Goal: Transaction & Acquisition: Book appointment/travel/reservation

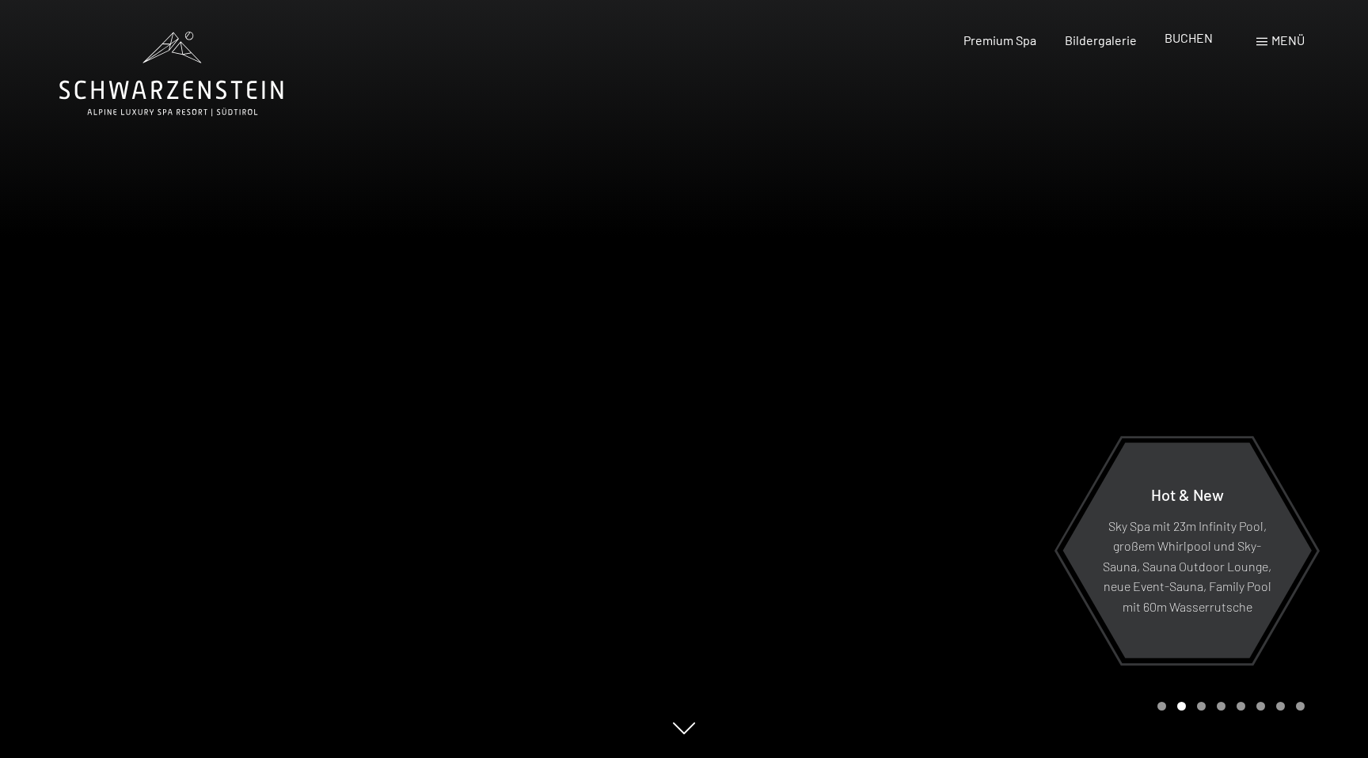
click at [1191, 43] on span "BUCHEN" at bounding box center [1188, 37] width 48 height 15
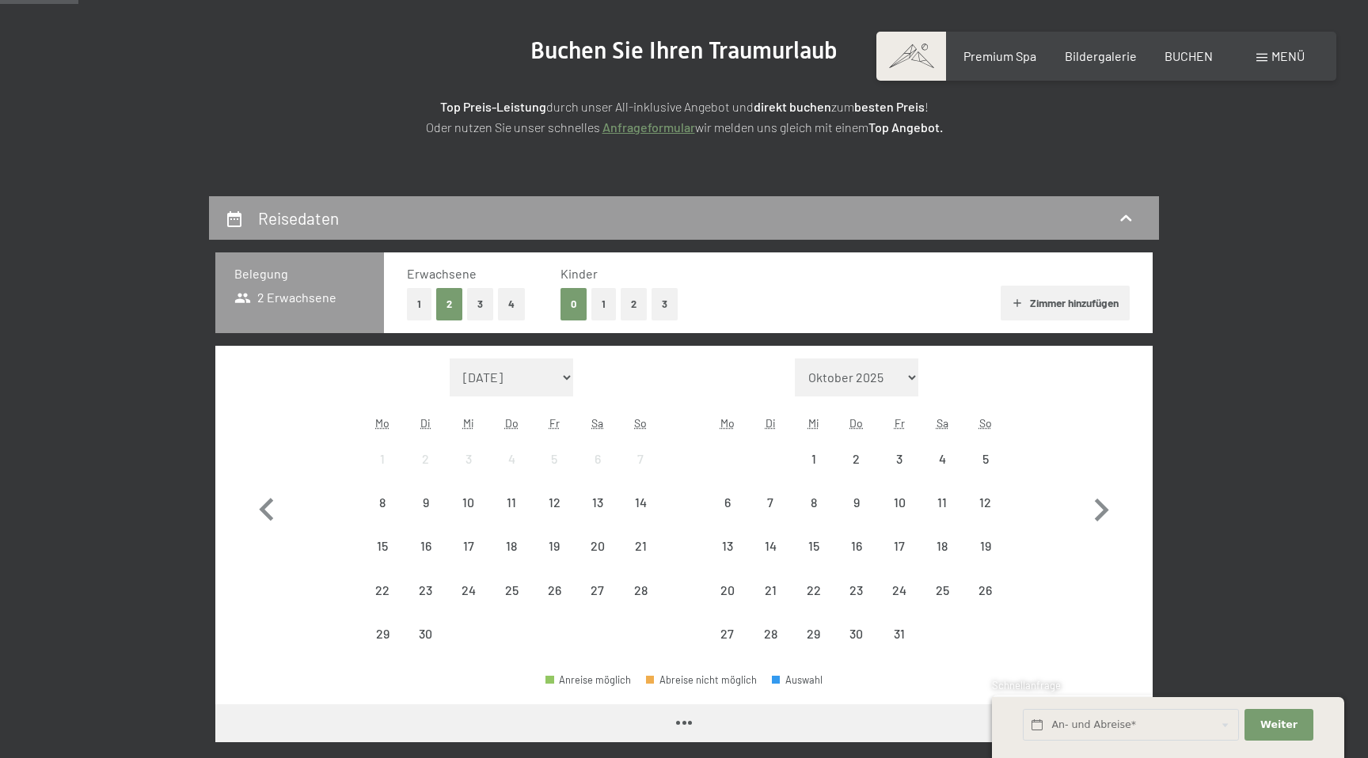
scroll to position [218, 0]
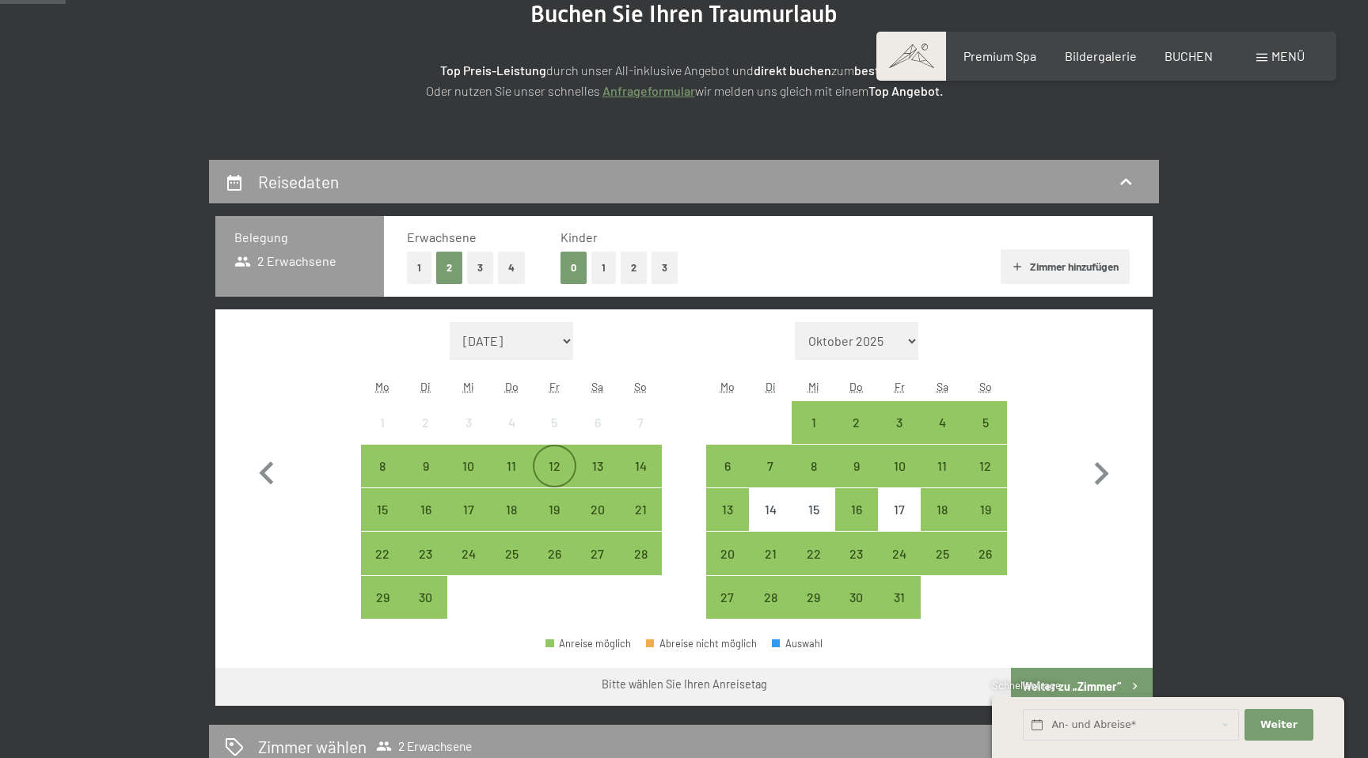
click at [550, 469] on div "12" at bounding box center [554, 480] width 40 height 40
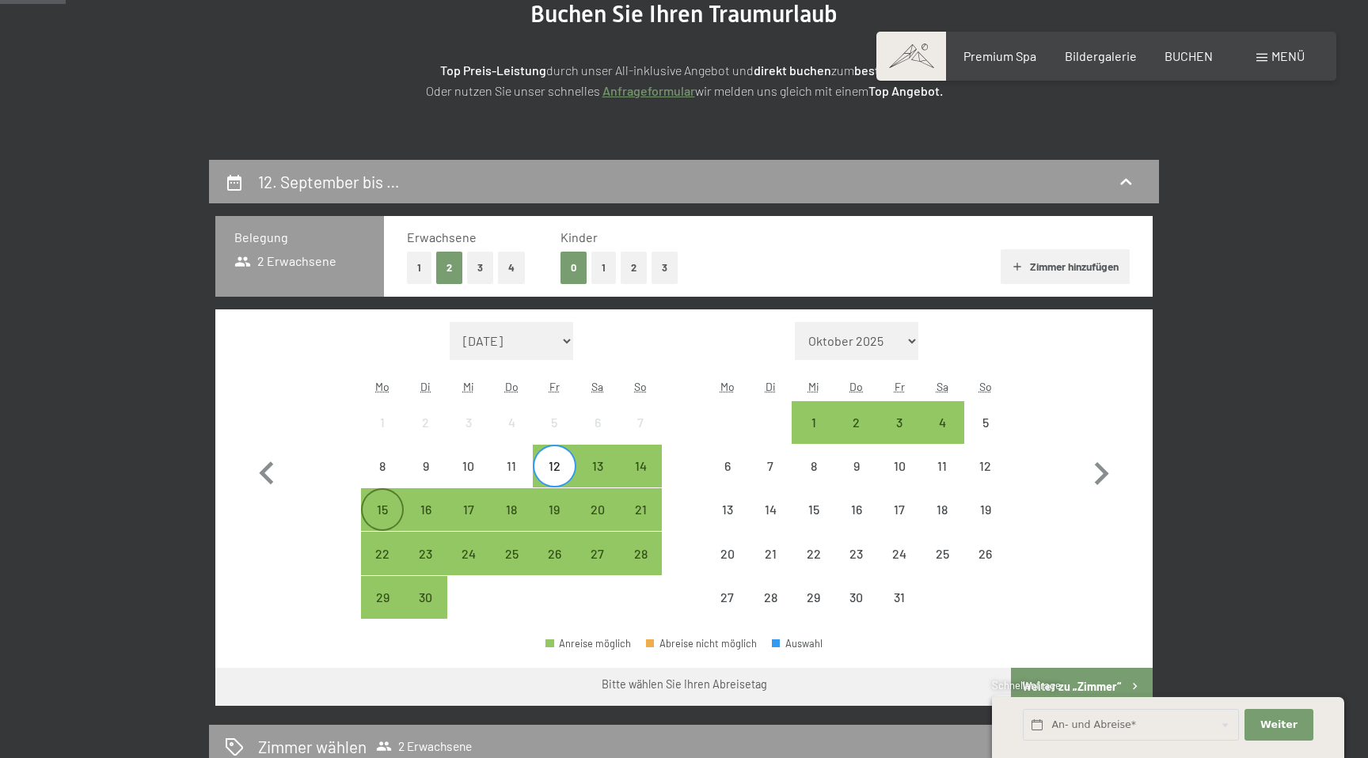
click at [372, 507] on div "15" at bounding box center [383, 523] width 40 height 40
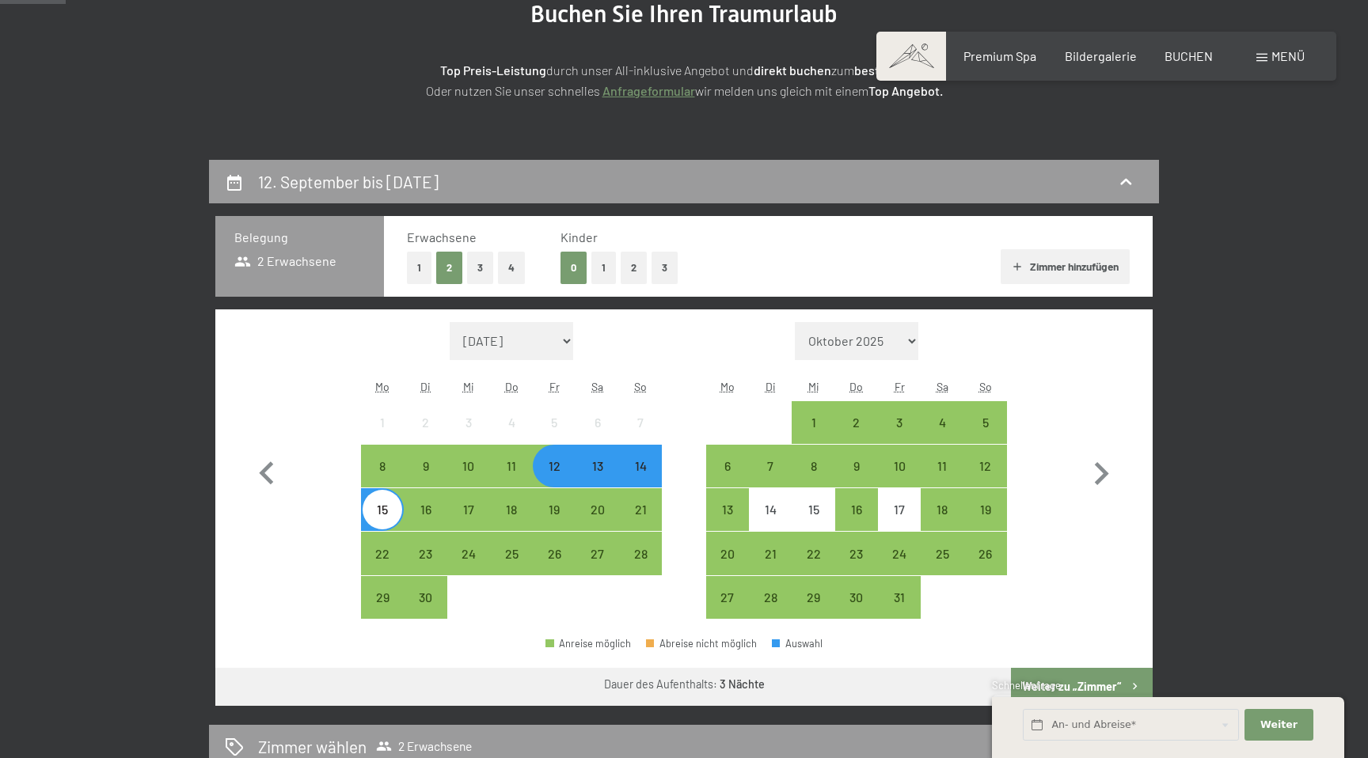
click at [604, 267] on button "1" at bounding box center [603, 268] width 25 height 32
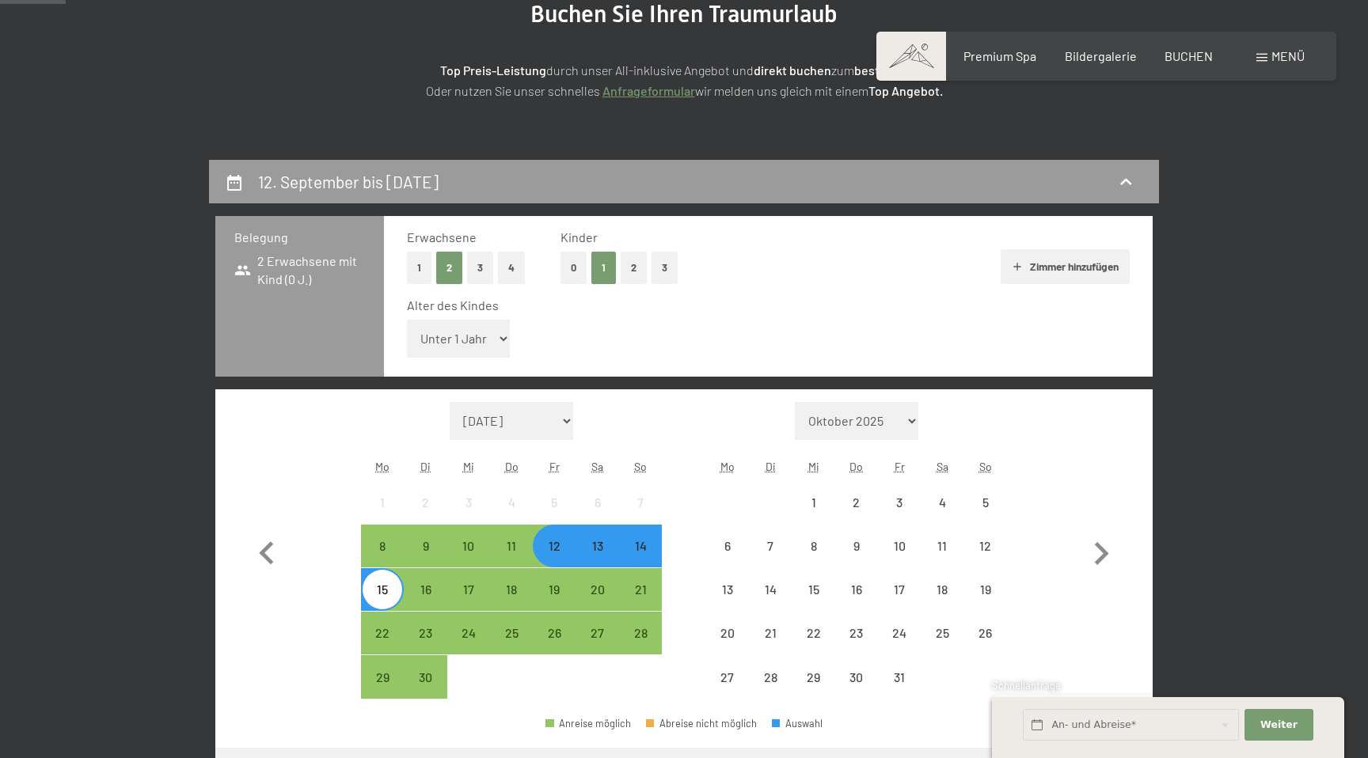
click at [468, 345] on select "Unter 1 Jahr 1 Jahr 2 Jahre 3 Jahre 4 Jahre 5 Jahre 6 Jahre 7 Jahre 8 Jahre 9 J…" at bounding box center [458, 339] width 103 height 38
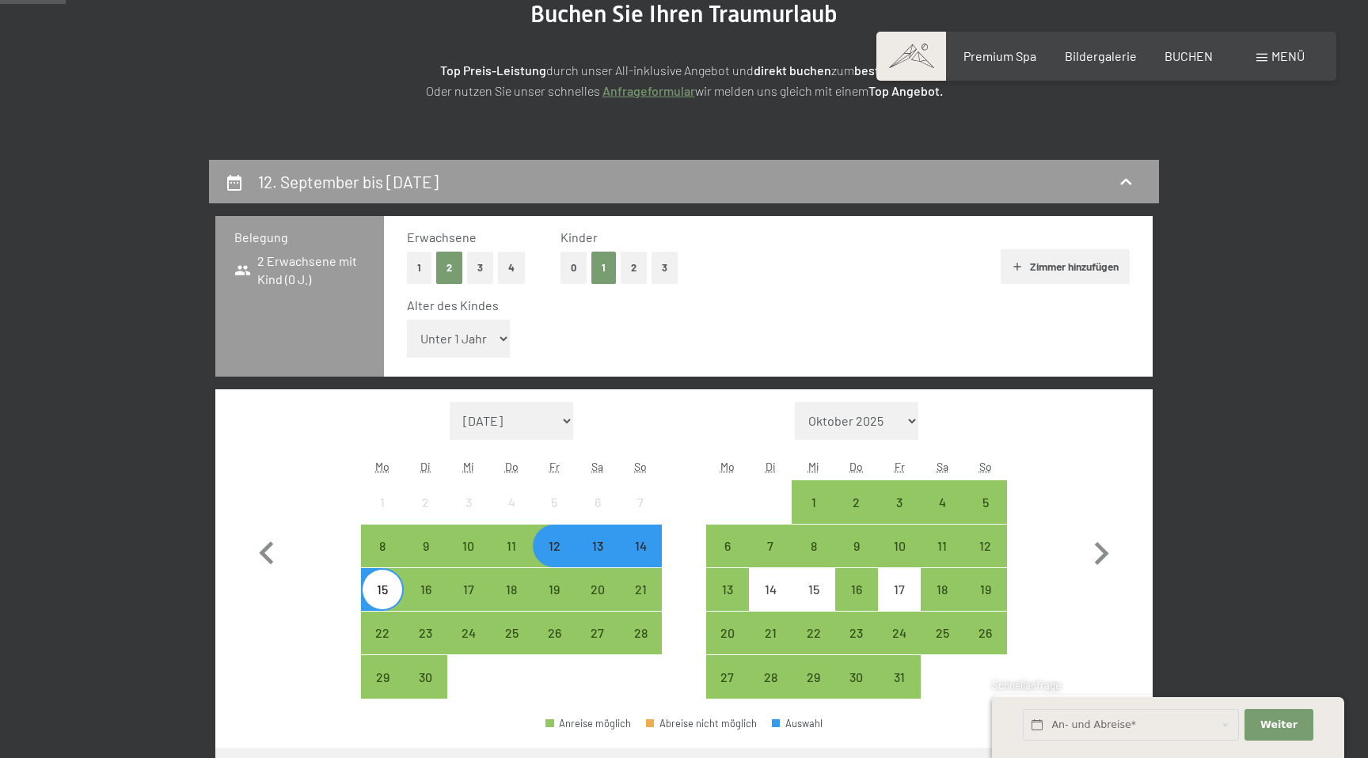
select select "12"
click at [407, 320] on select "Unter 1 Jahr 1 Jahr 2 Jahre 3 Jahre 4 Jahre 5 Jahre 6 Jahre 7 Jahre 8 Jahre 9 J…" at bounding box center [458, 339] width 103 height 38
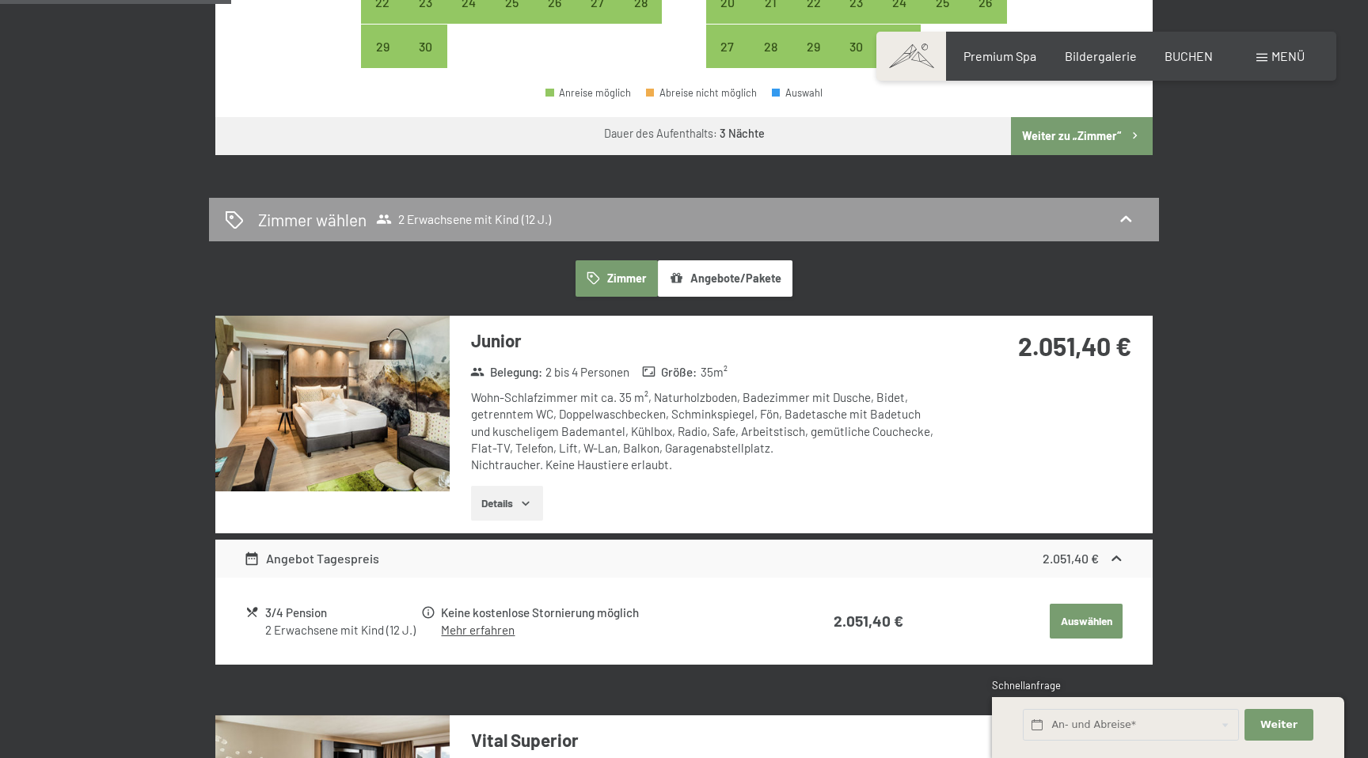
scroll to position [876, 0]
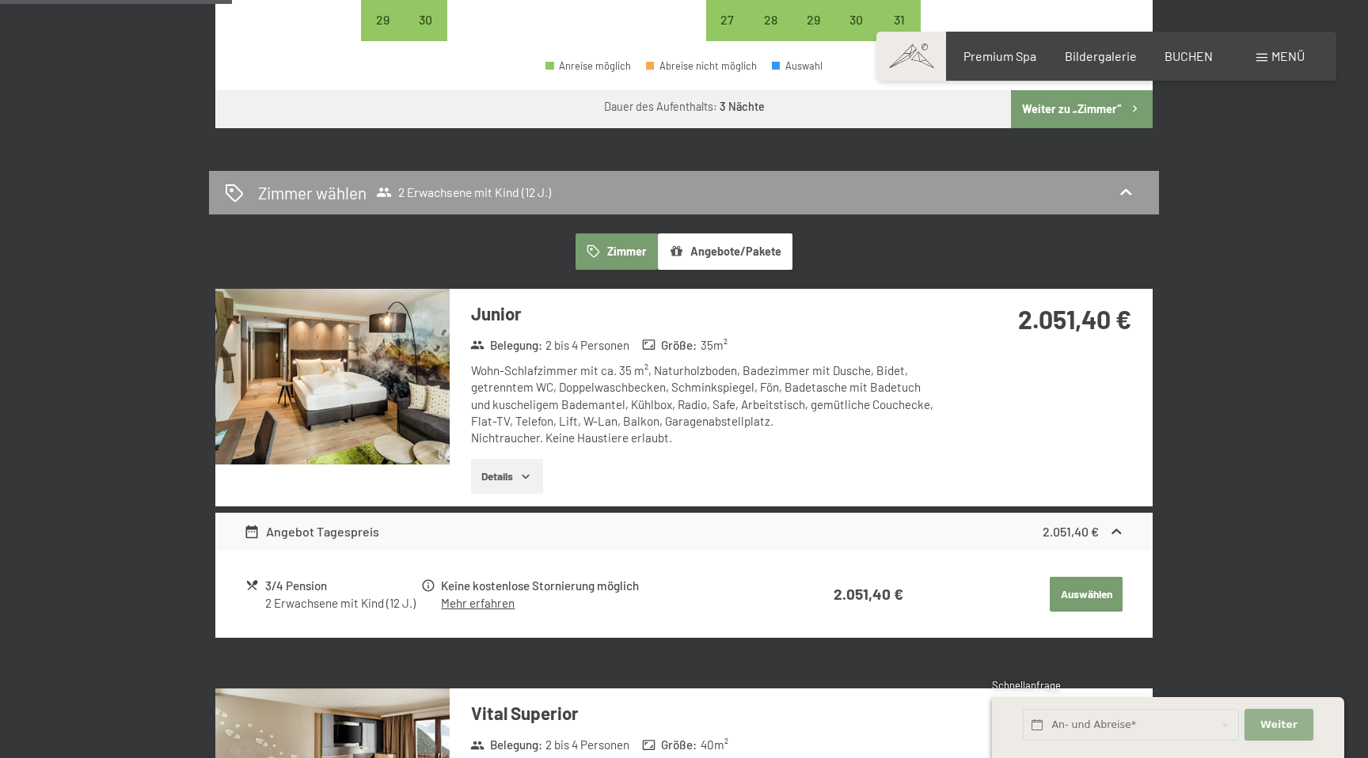
click at [1293, 731] on button "Weiter Adressfelder ausblenden" at bounding box center [1278, 725] width 68 height 32
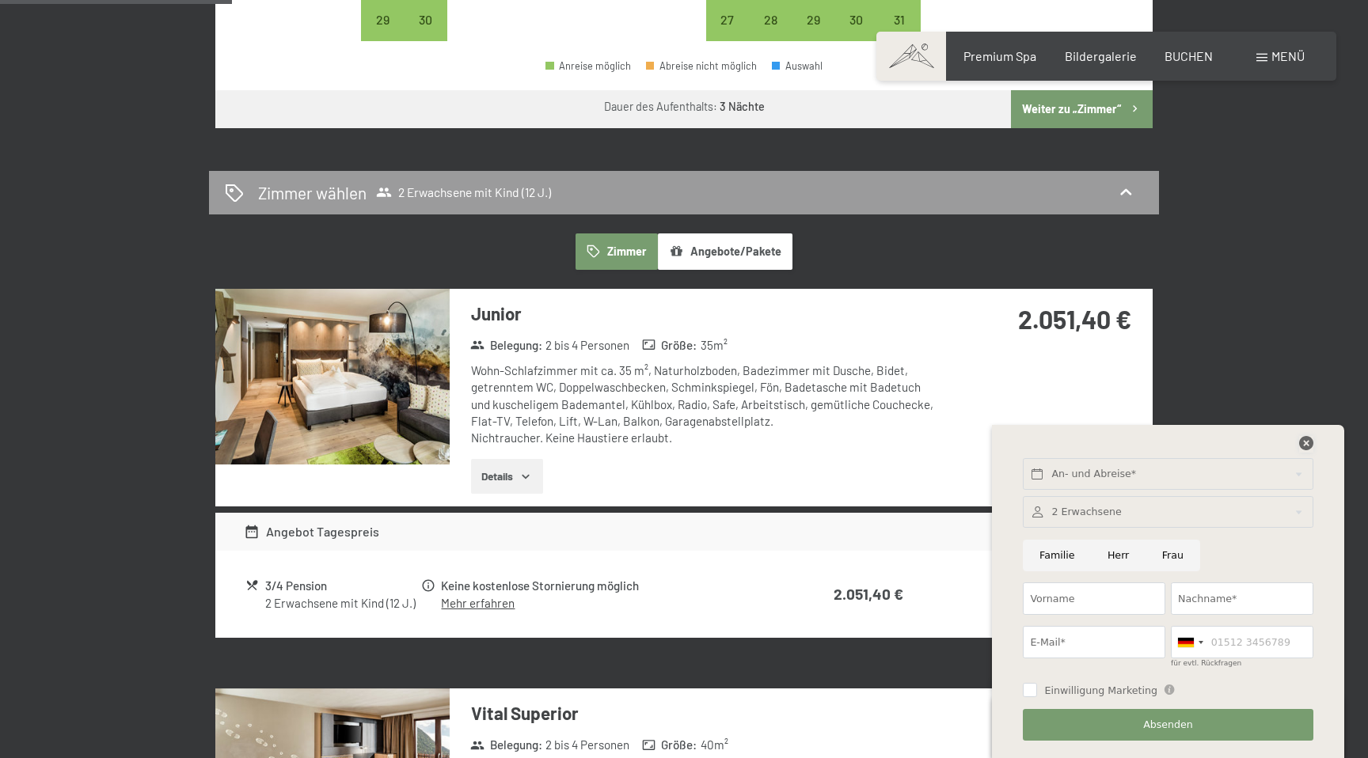
click at [1309, 445] on icon at bounding box center [1306, 443] width 14 height 14
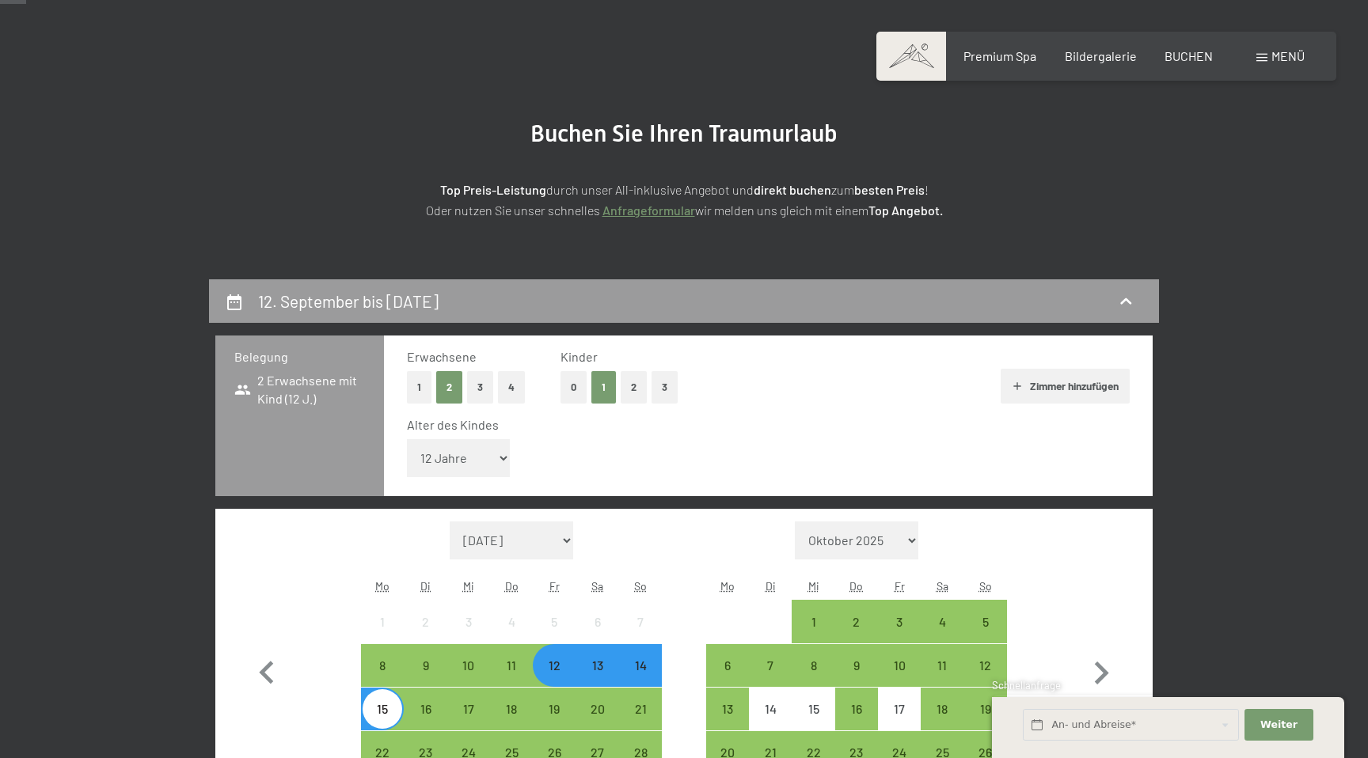
scroll to position [0, 0]
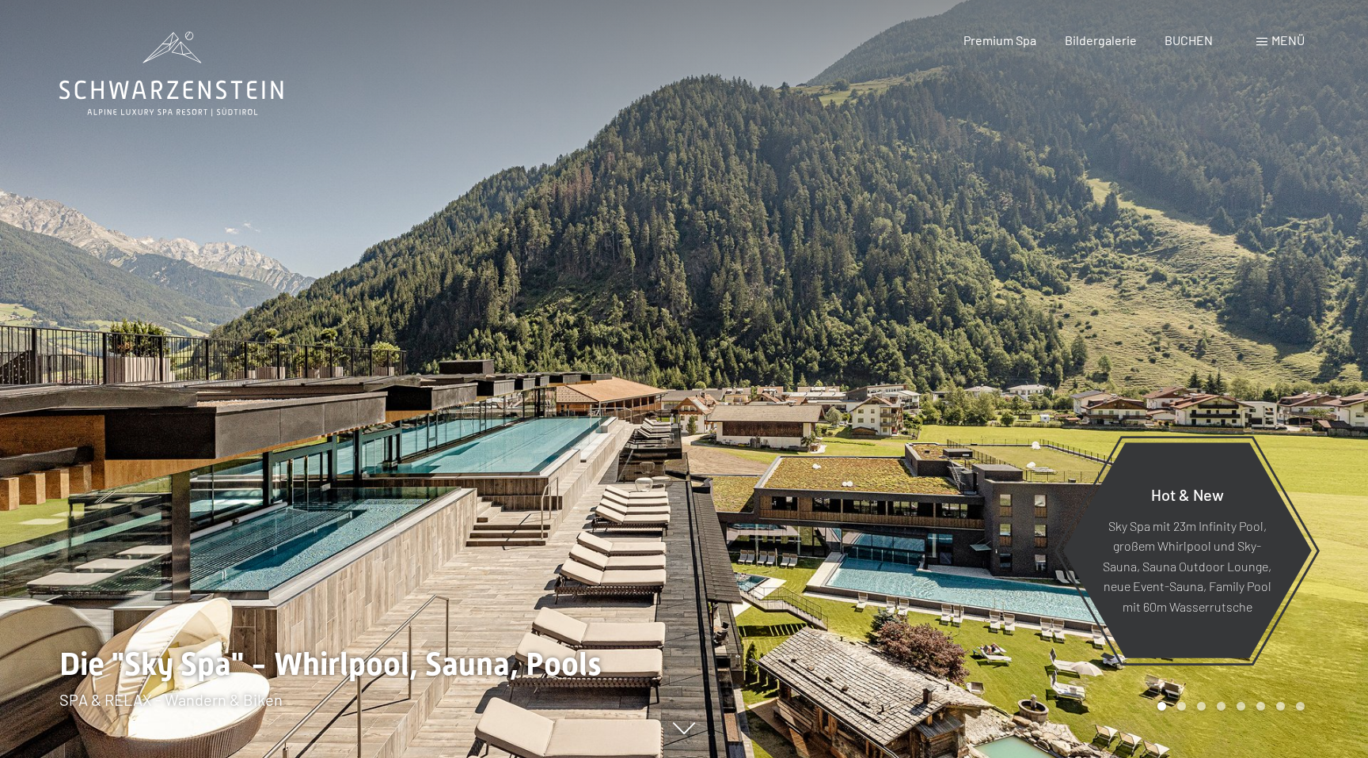
click at [1267, 43] on div "Menü" at bounding box center [1280, 40] width 48 height 17
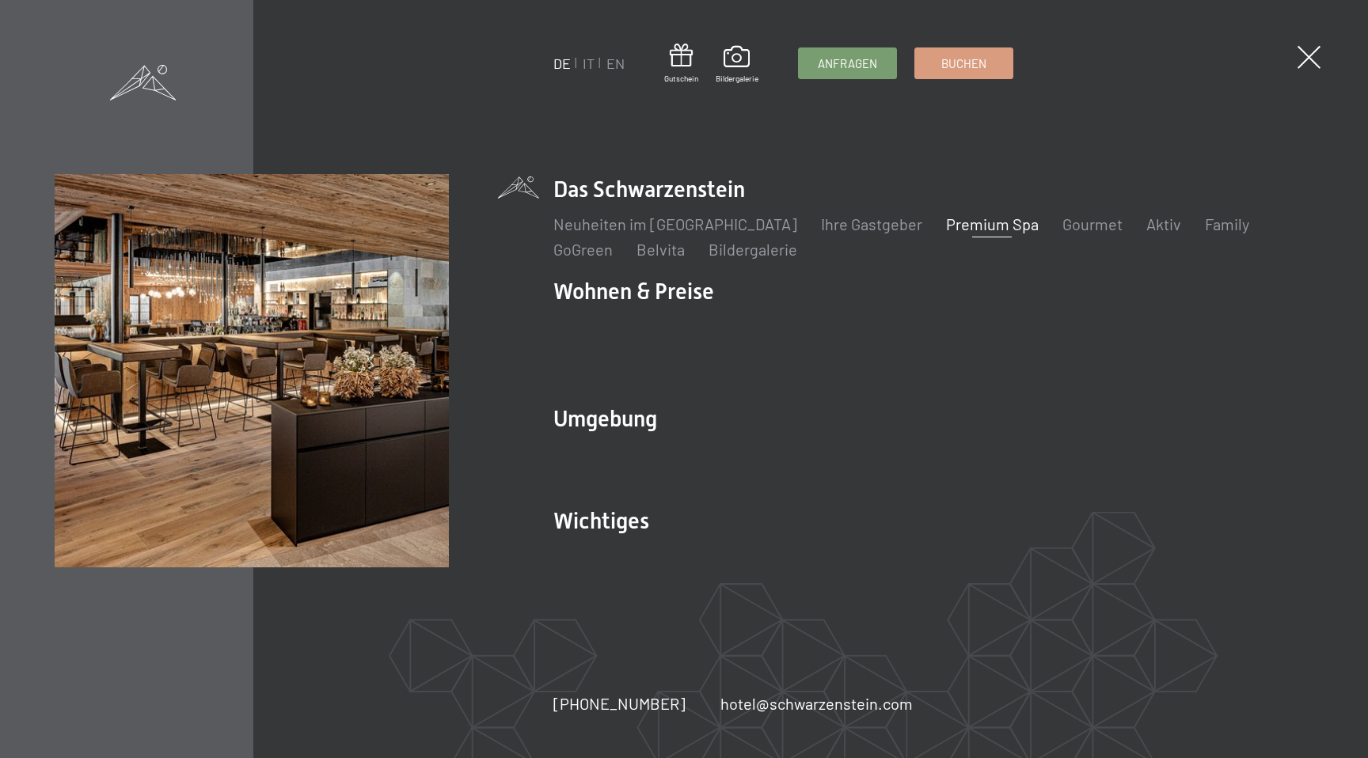
click at [947, 228] on link "Premium Spa" at bounding box center [992, 224] width 93 height 19
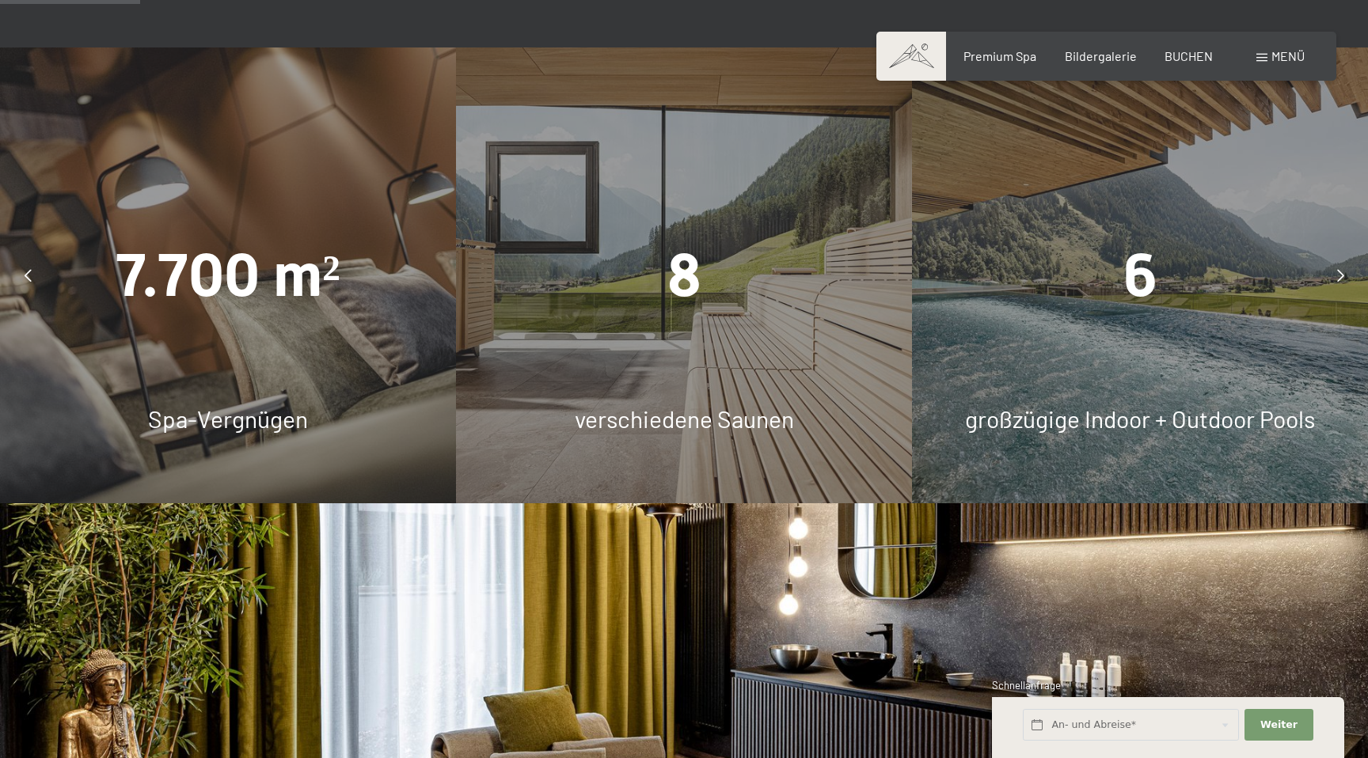
scroll to position [1181, 0]
click at [1168, 359] on div "6 großzügige Indoor + Outdoor Pools" at bounding box center [1140, 275] width 456 height 456
click at [1342, 281] on icon at bounding box center [1340, 274] width 7 height 13
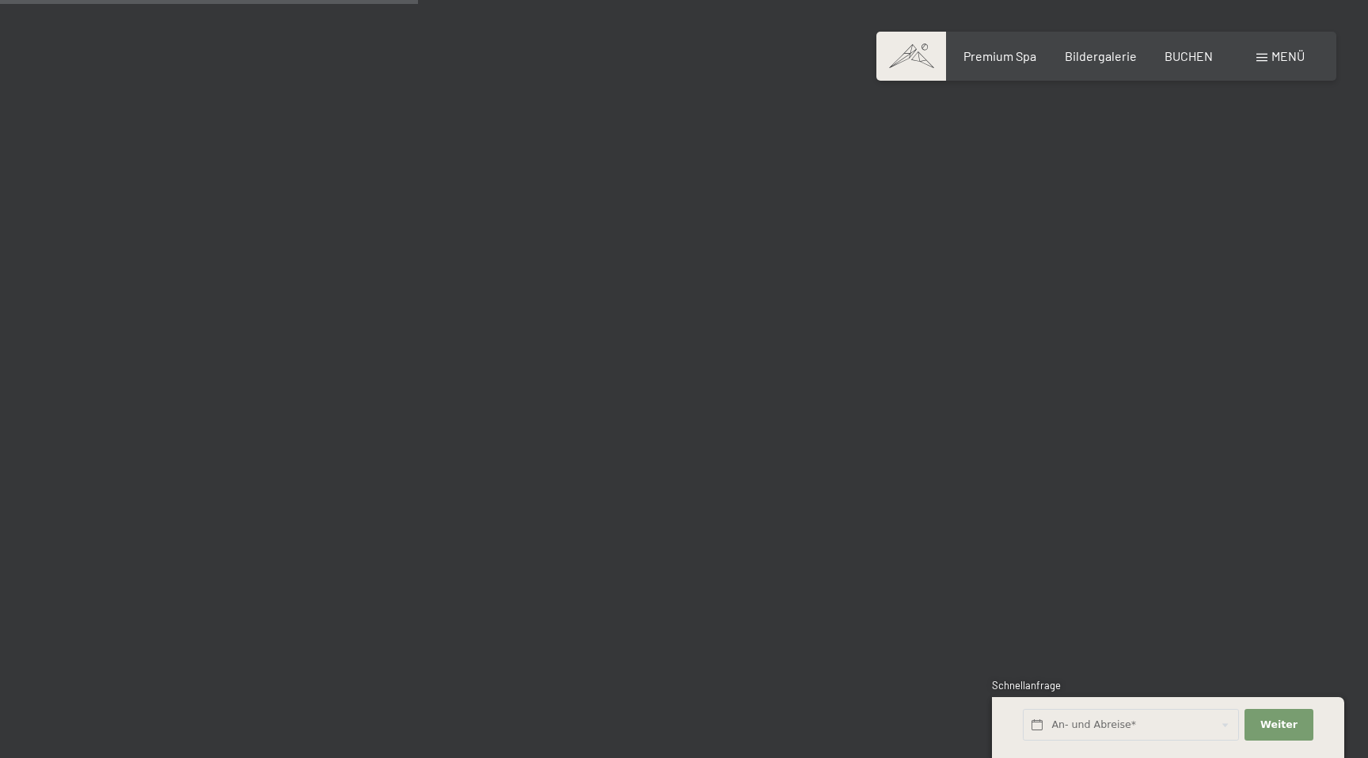
scroll to position [3544, 0]
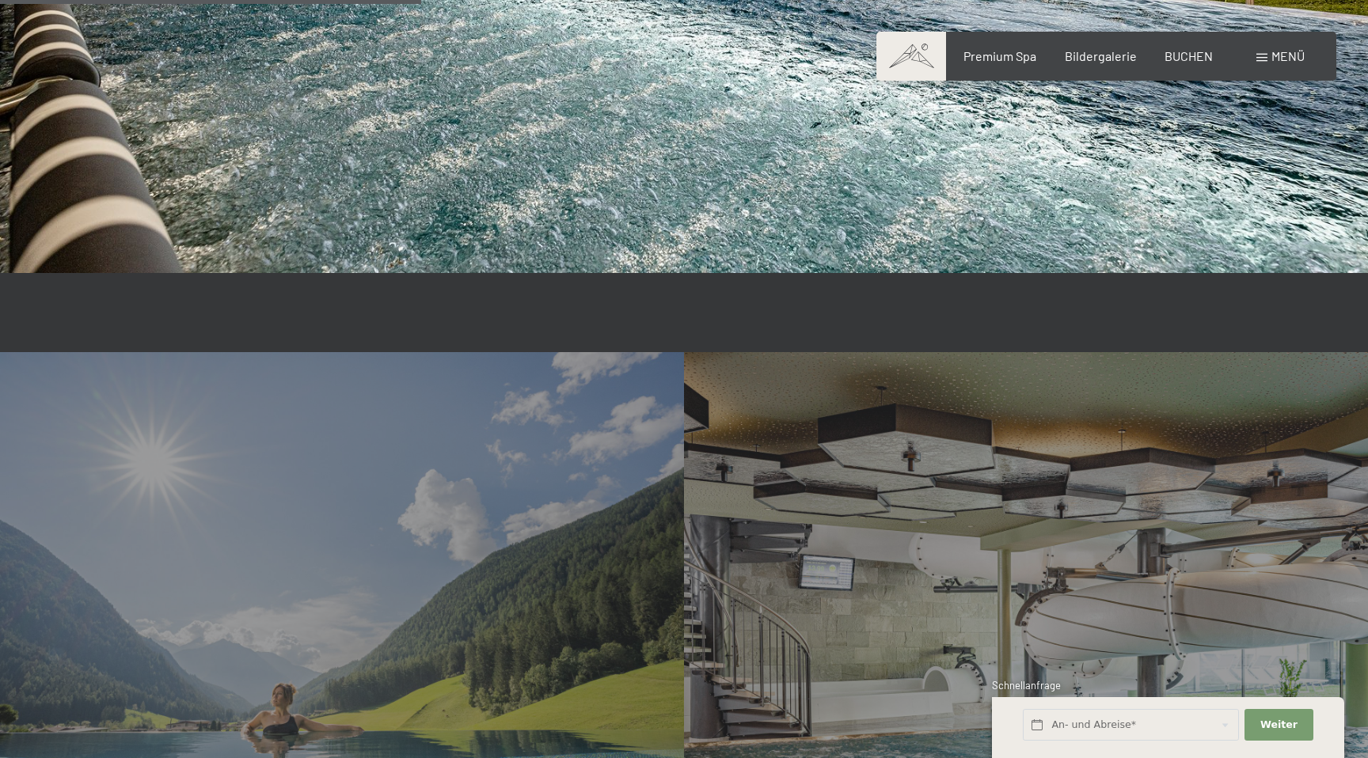
click at [1261, 63] on div "Menü" at bounding box center [1280, 55] width 48 height 17
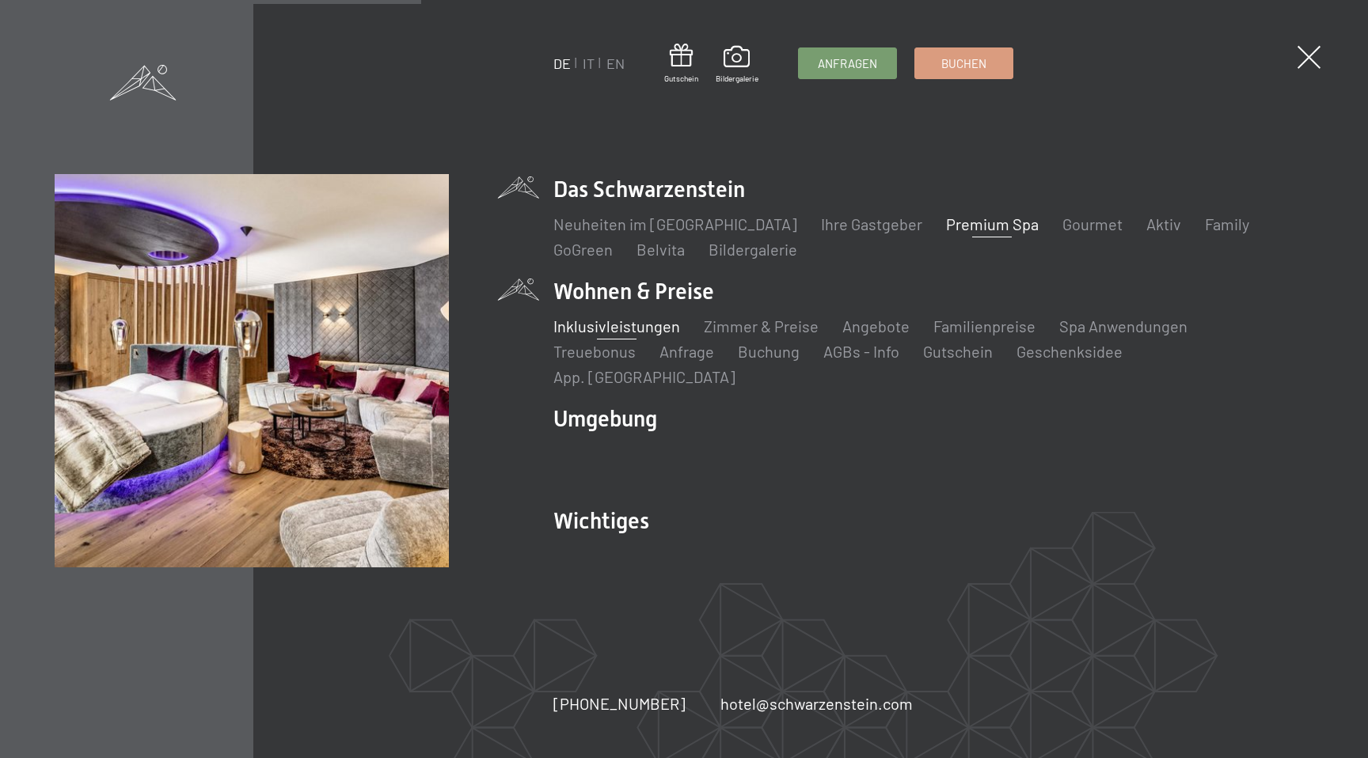
click at [641, 336] on link "Inklusivleistungen" at bounding box center [616, 326] width 127 height 19
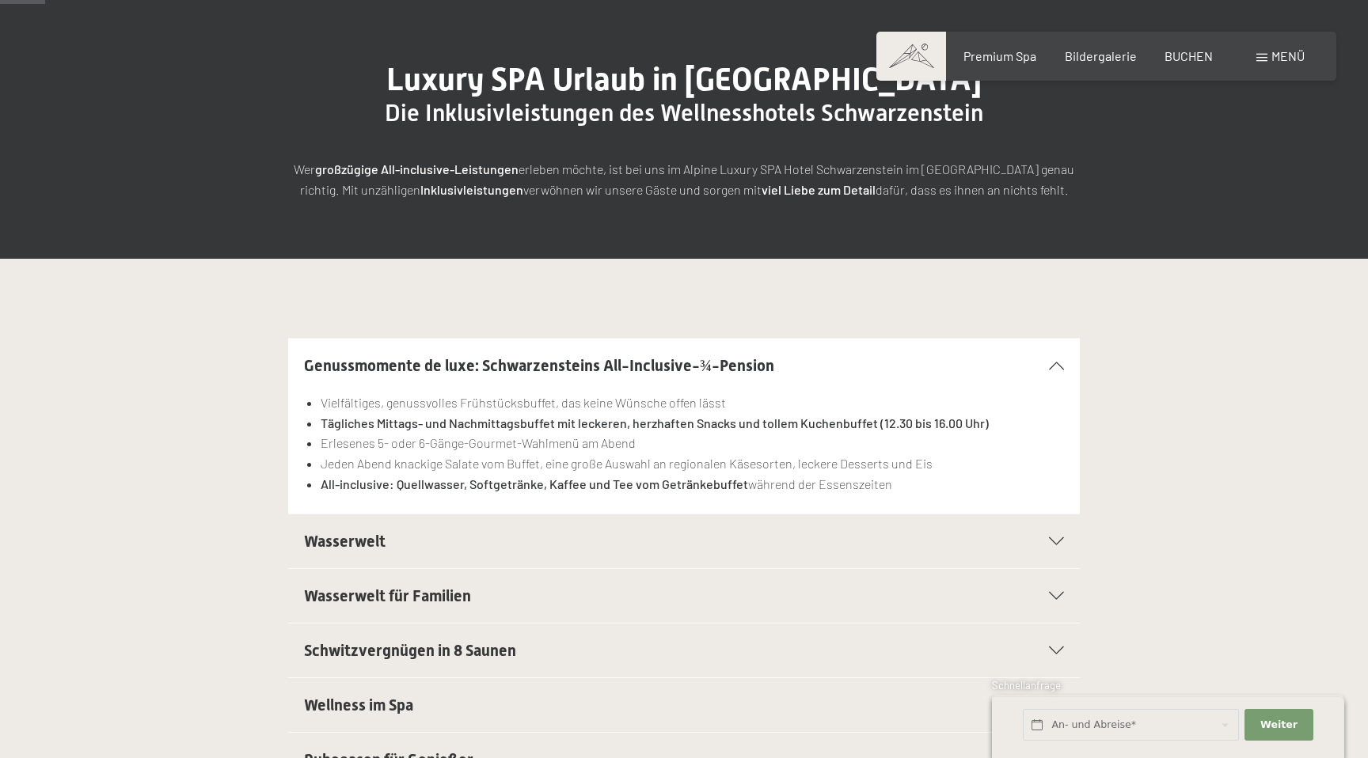
scroll to position [196, 0]
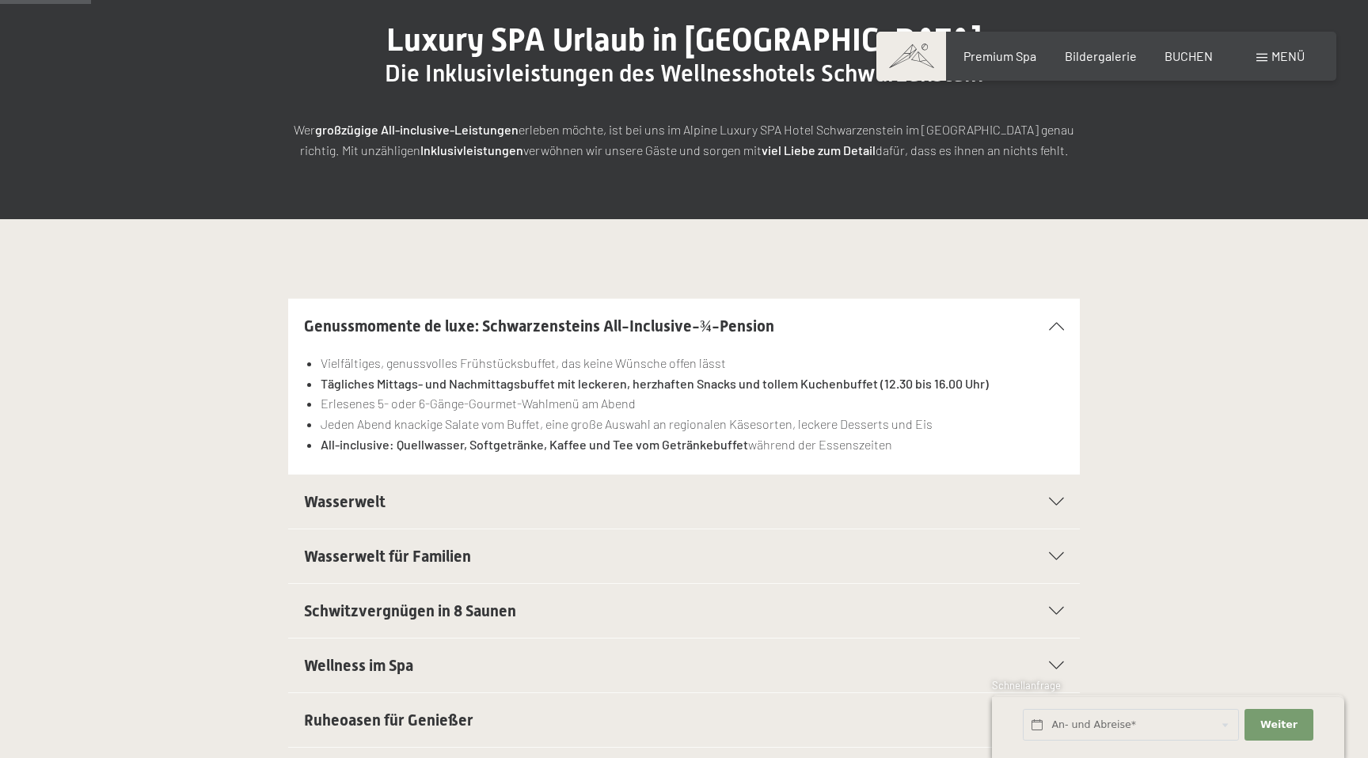
click at [1053, 498] on icon at bounding box center [1056, 502] width 15 height 8
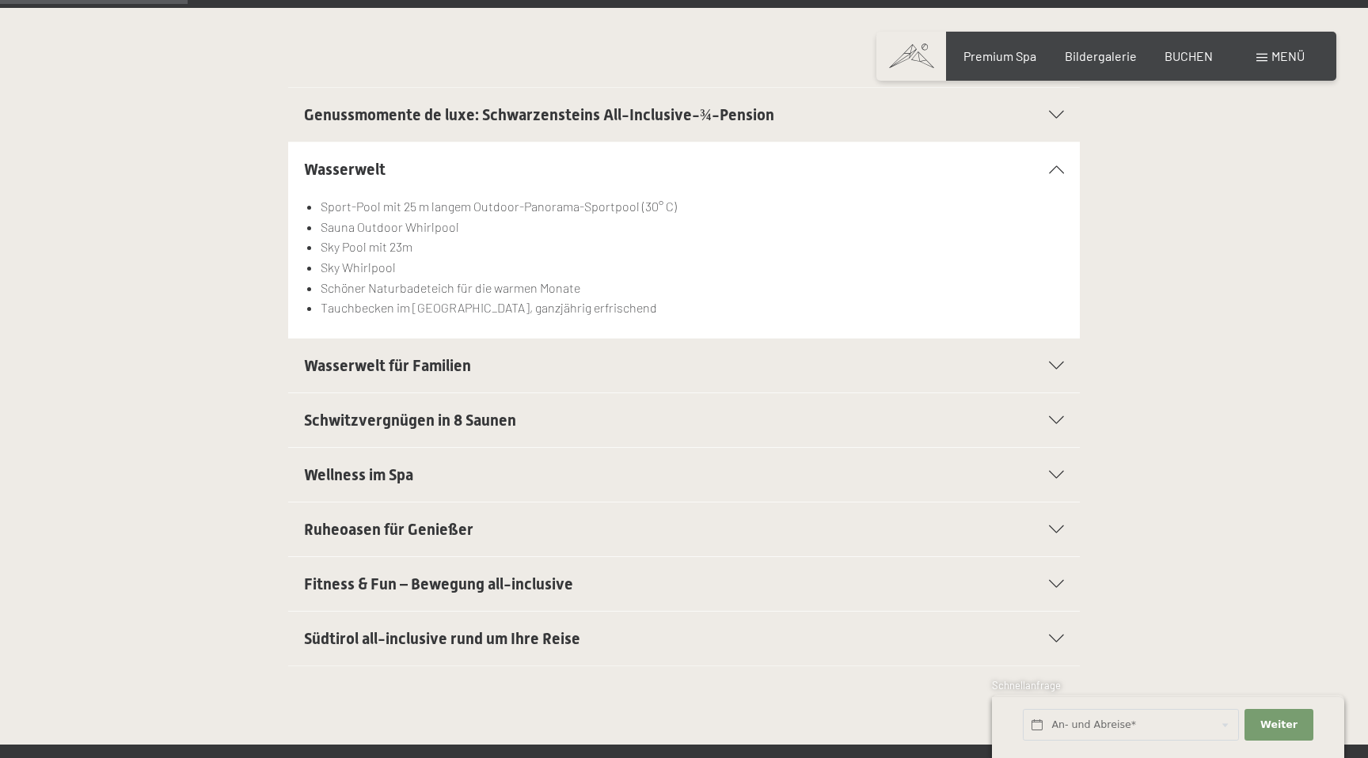
scroll to position [0, 0]
